Goal: Task Accomplishment & Management: Manage account settings

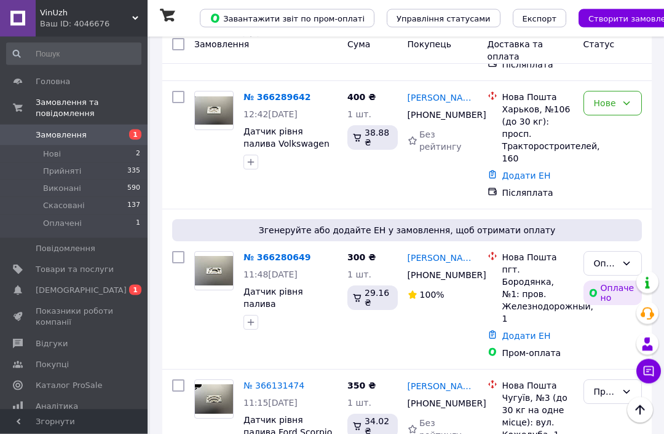
scroll to position [159, 0]
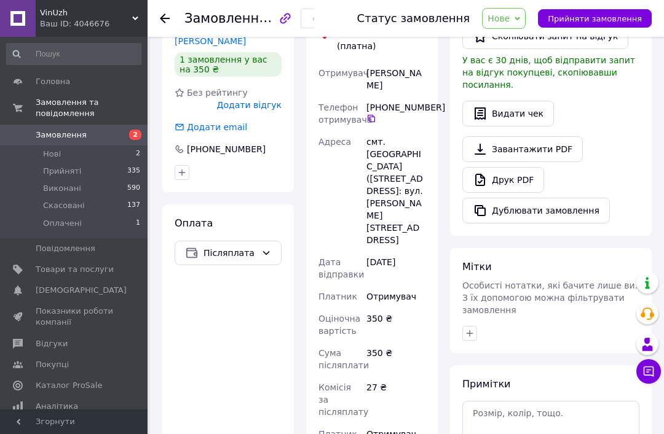
scroll to position [503, 0]
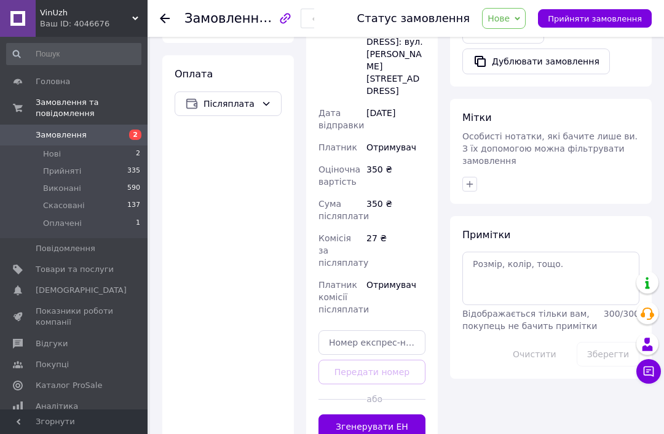
click at [343, 415] on button "Згенерувати ЕН" at bounding box center [371, 427] width 107 height 25
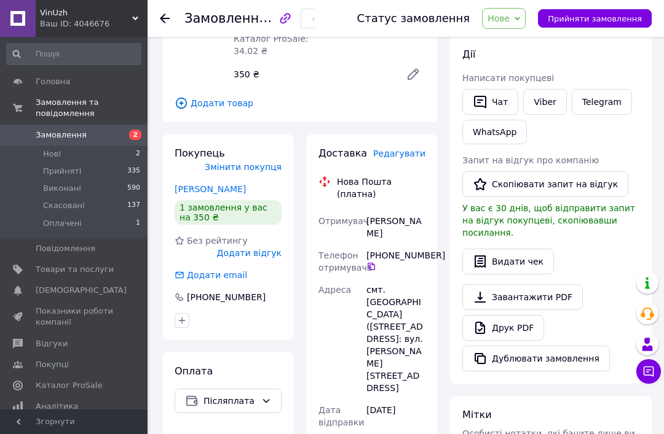
scroll to position [191, 0]
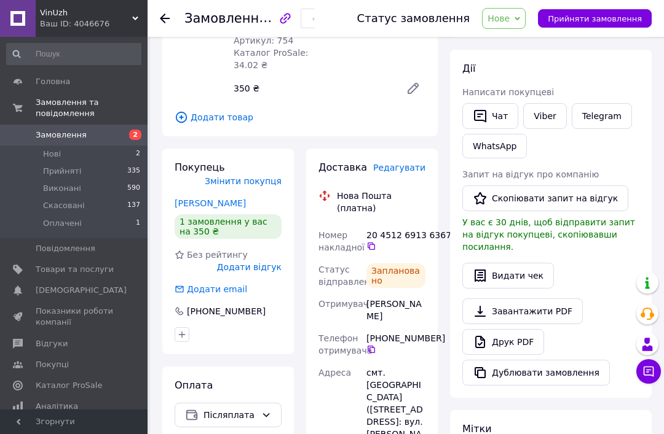
click at [570, 15] on span "Прийняти замовлення" at bounding box center [594, 18] width 94 height 9
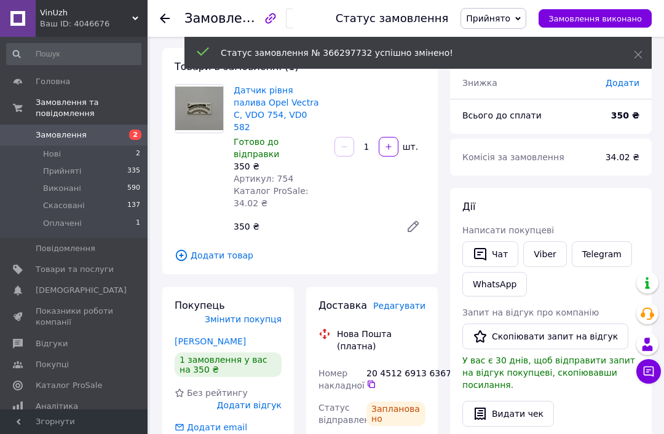
scroll to position [0, 0]
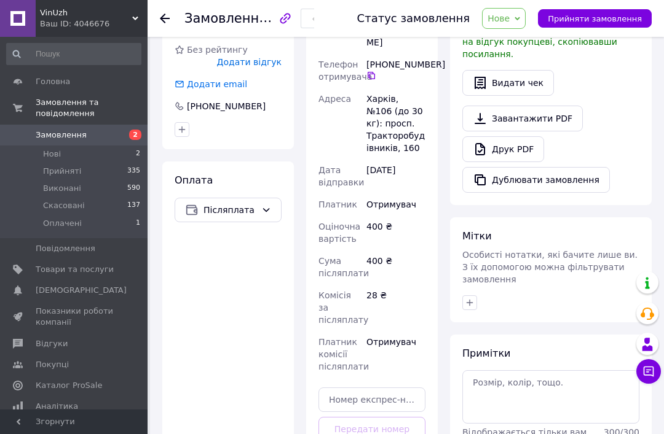
scroll to position [466, 0]
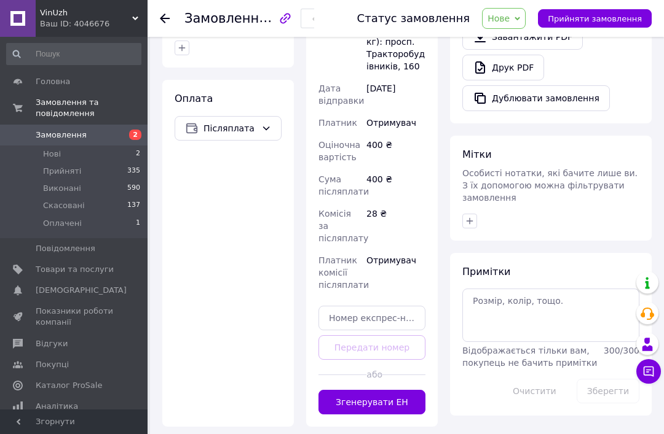
click at [345, 390] on button "Згенерувати ЕН" at bounding box center [371, 402] width 107 height 25
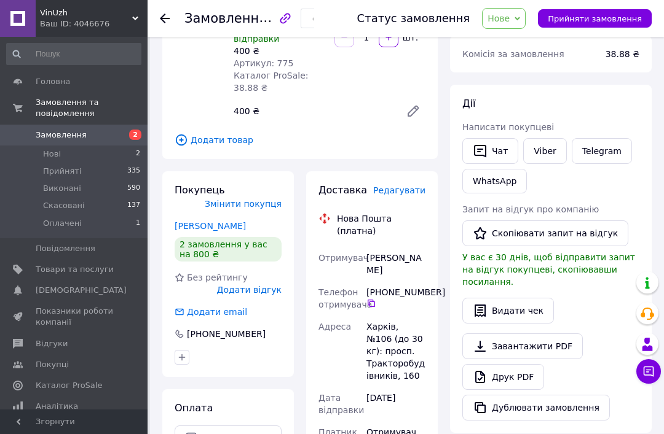
scroll to position [154, 0]
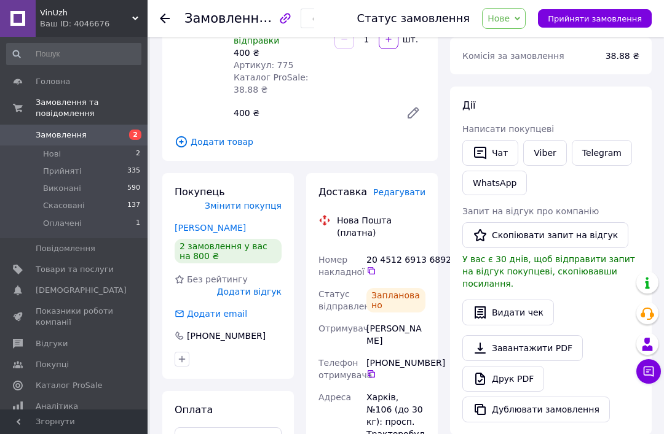
click at [592, 20] on span "Прийняти замовлення" at bounding box center [594, 18] width 94 height 9
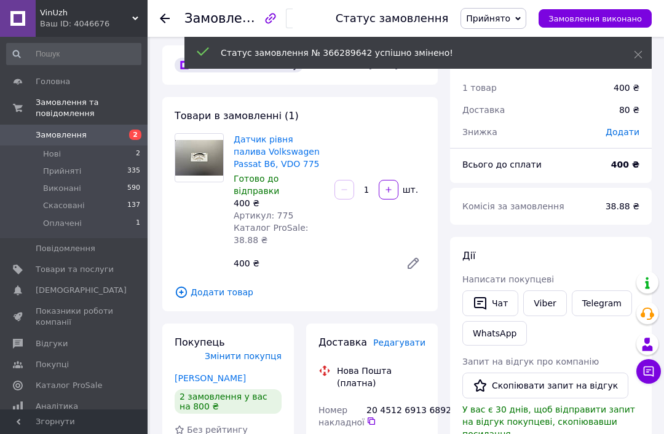
scroll to position [0, 0]
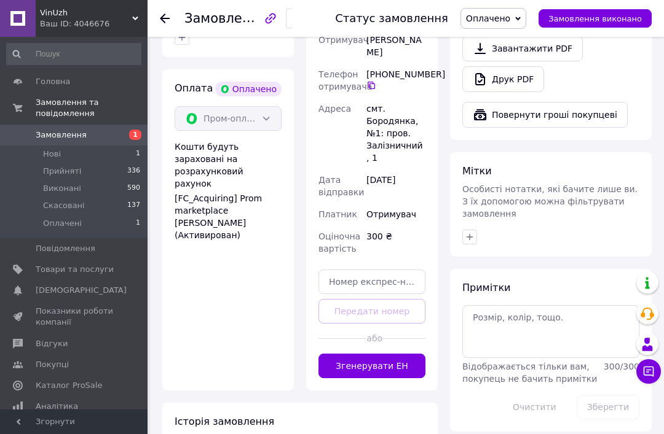
scroll to position [504, 0]
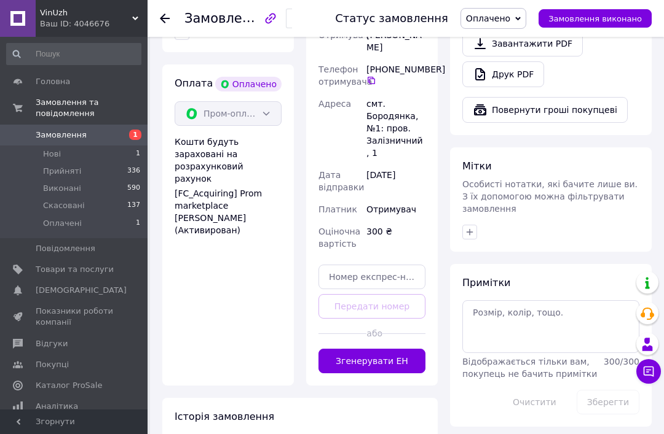
click at [401, 349] on button "Згенерувати ЕН" at bounding box center [371, 361] width 107 height 25
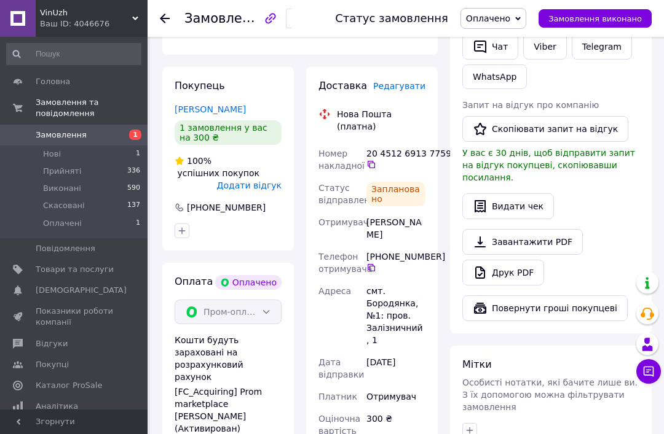
scroll to position [304, 0]
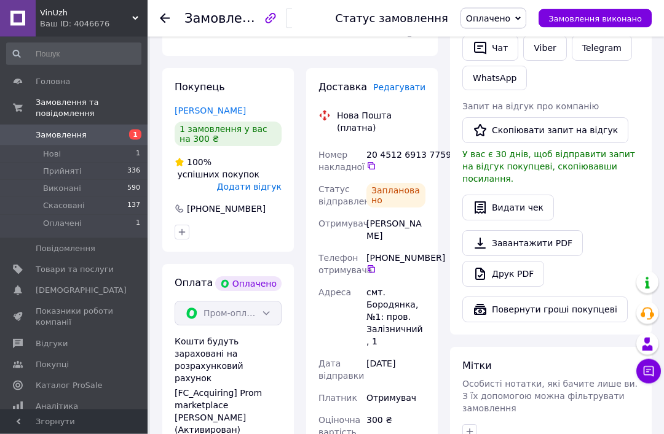
click at [507, 16] on span "Оплачено" at bounding box center [488, 19] width 44 height 10
click at [510, 36] on li "Прийнято" at bounding box center [493, 43] width 65 height 18
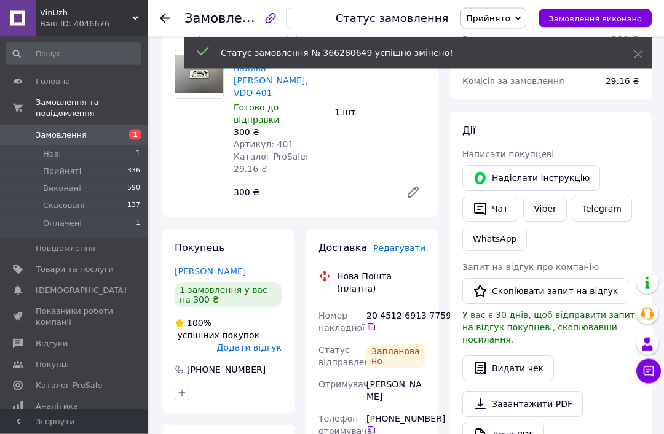
scroll to position [133, 0]
